Goal: Navigation & Orientation: Understand site structure

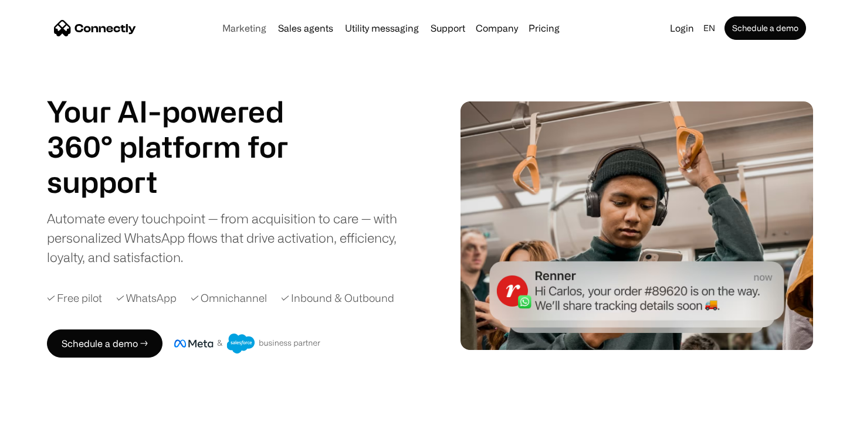
click at [243, 30] on link "Marketing" at bounding box center [244, 27] width 53 height 9
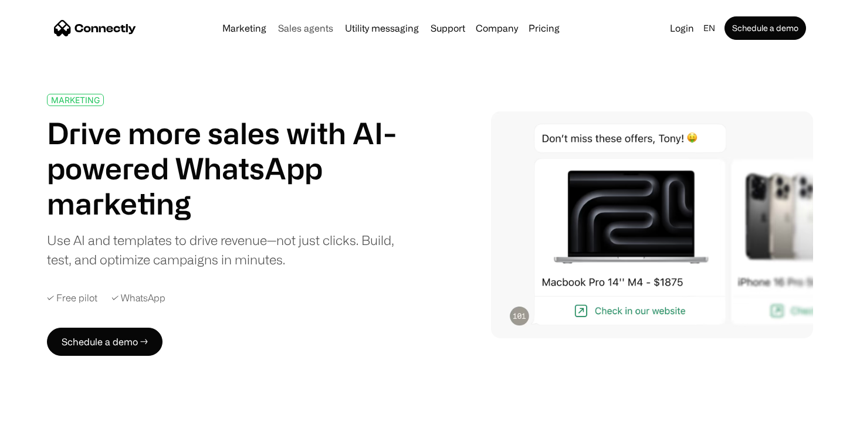
click at [305, 32] on link "Sales agents" at bounding box center [305, 27] width 65 height 9
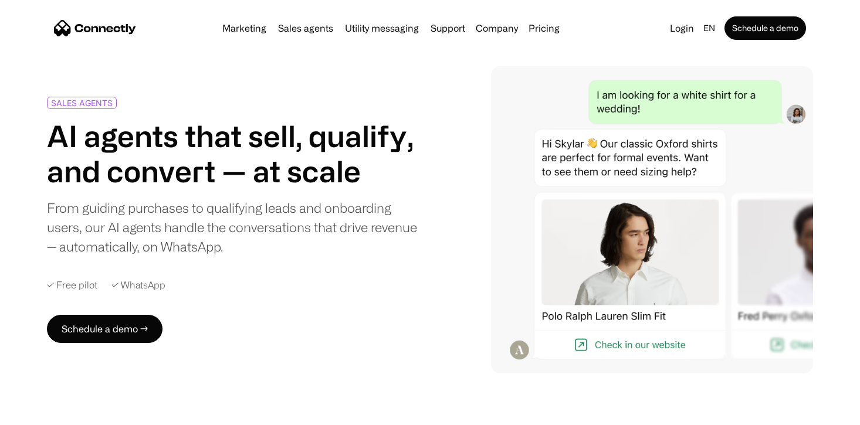
scroll to position [39, 0]
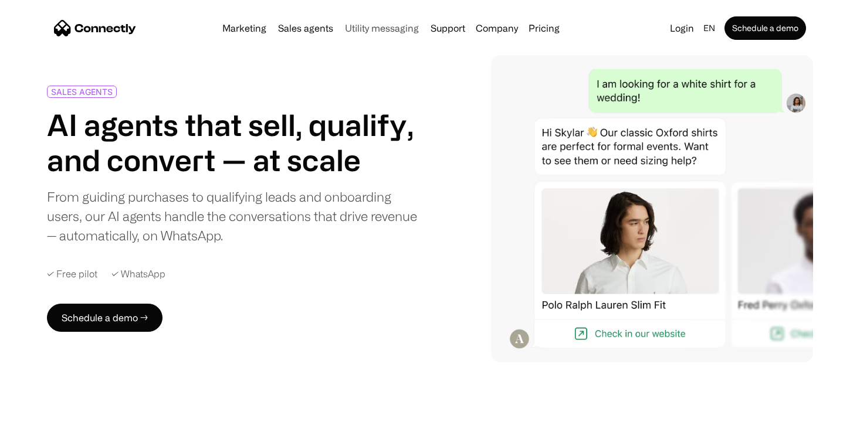
click at [391, 32] on link "Utility messaging" at bounding box center [381, 27] width 83 height 9
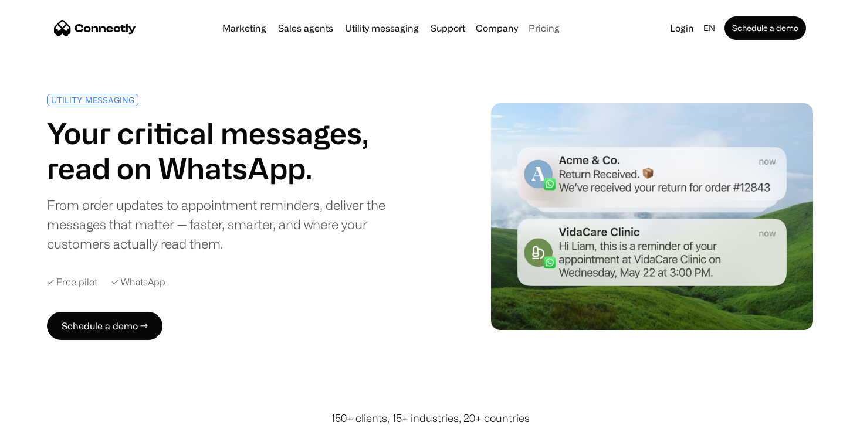
click at [543, 28] on link "Pricing" at bounding box center [544, 27] width 40 height 9
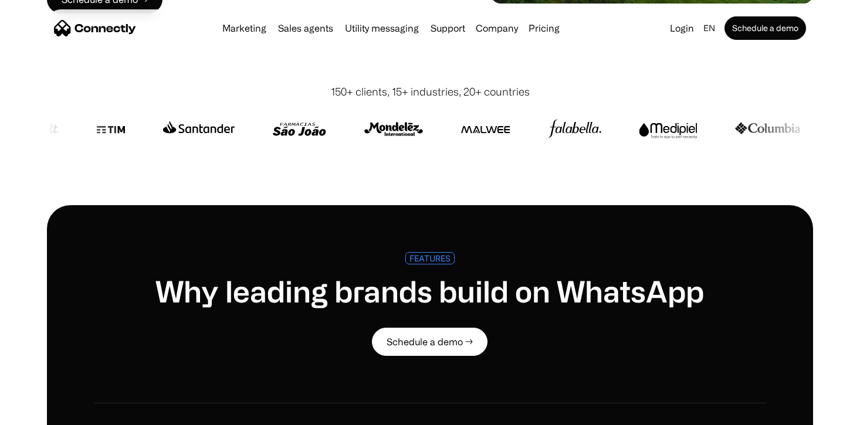
scroll to position [334, 0]
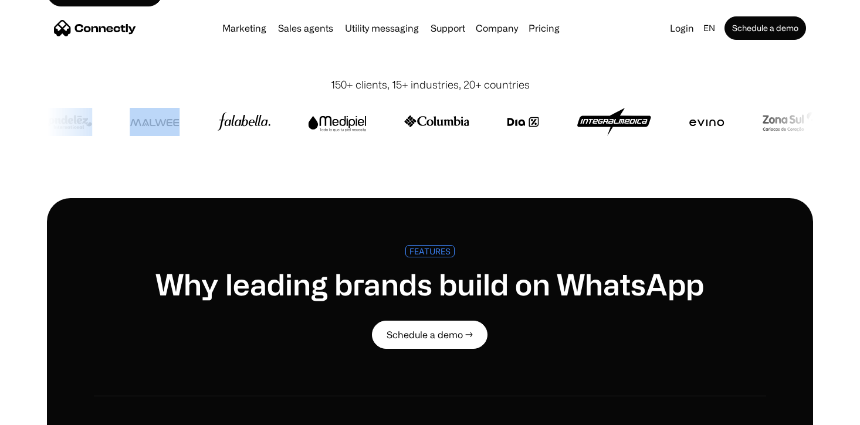
drag, startPoint x: 190, startPoint y: 123, endPoint x: 370, endPoint y: 142, distance: 181.1
click at [371, 136] on div at bounding box center [430, 122] width 766 height 28
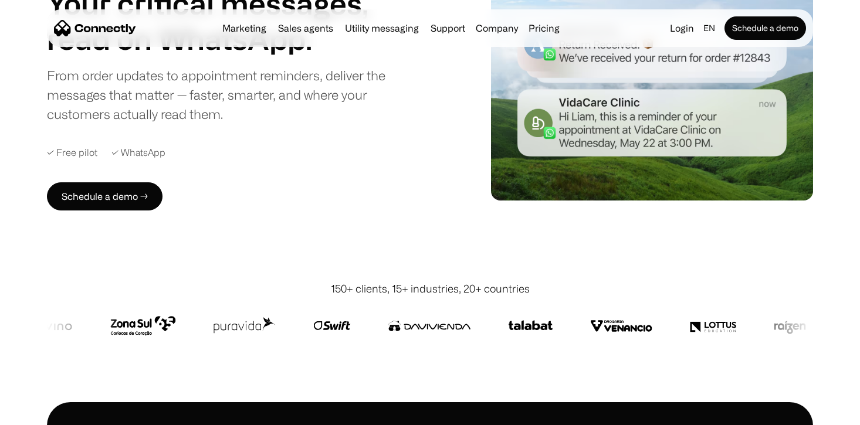
scroll to position [0, 0]
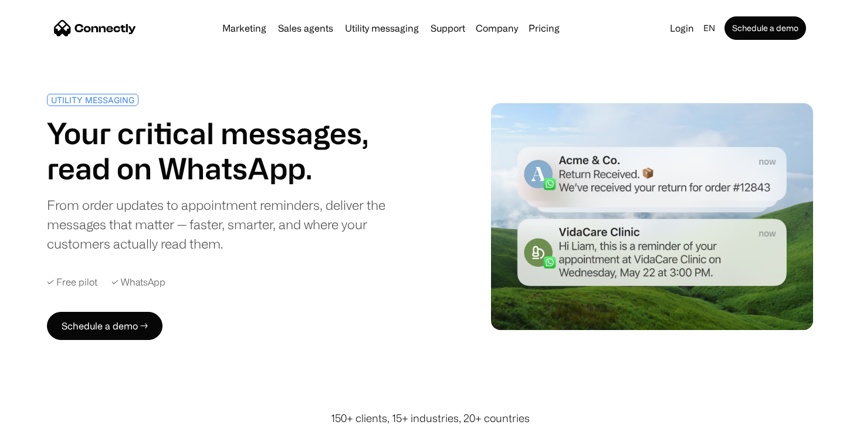
click at [110, 32] on img "home" at bounding box center [95, 28] width 82 height 16
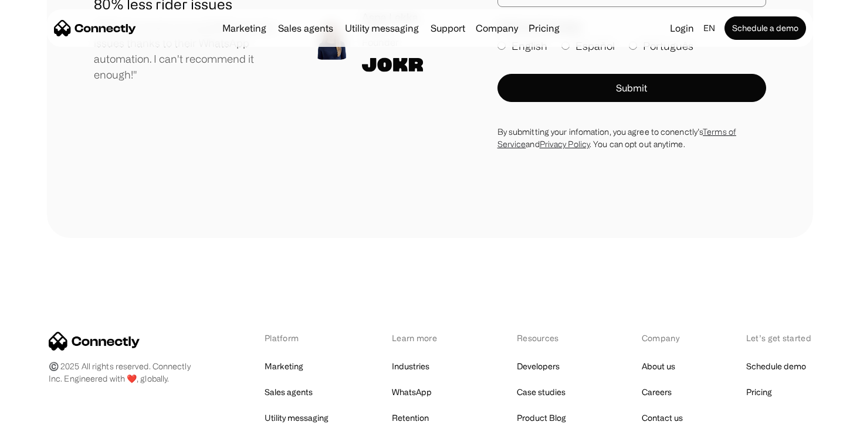
scroll to position [6652, 0]
